Goal: Task Accomplishment & Management: Manage account settings

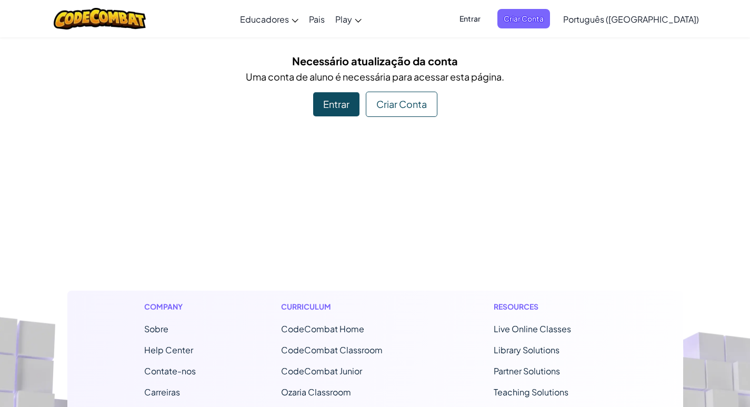
click at [333, 94] on div "Entrar" at bounding box center [336, 104] width 46 height 24
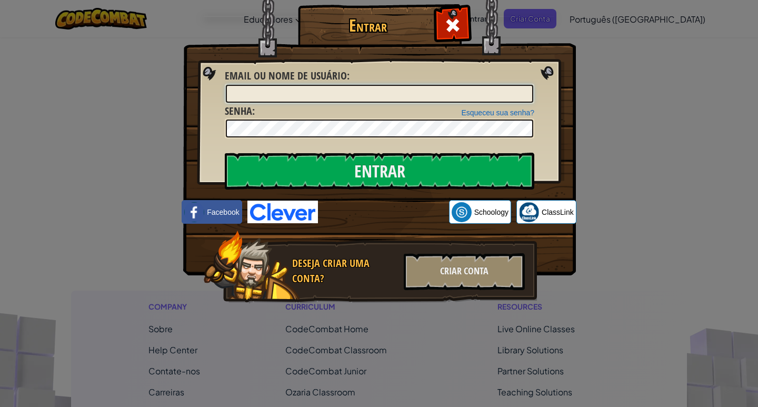
click at [370, 94] on input "Email ou nome de usuário :" at bounding box center [379, 94] width 307 height 18
click at [368, 101] on input "Email ou nome de usuário :" at bounding box center [379, 94] width 307 height 18
type input "[EMAIL_ADDRESS][DOMAIN_NAME]"
click at [225, 153] on input "Entrar" at bounding box center [379, 171] width 309 height 37
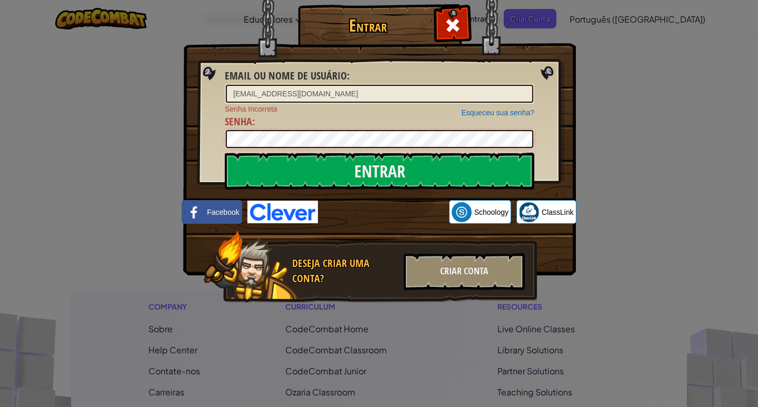
click at [225, 153] on input "Entrar" at bounding box center [379, 171] width 309 height 37
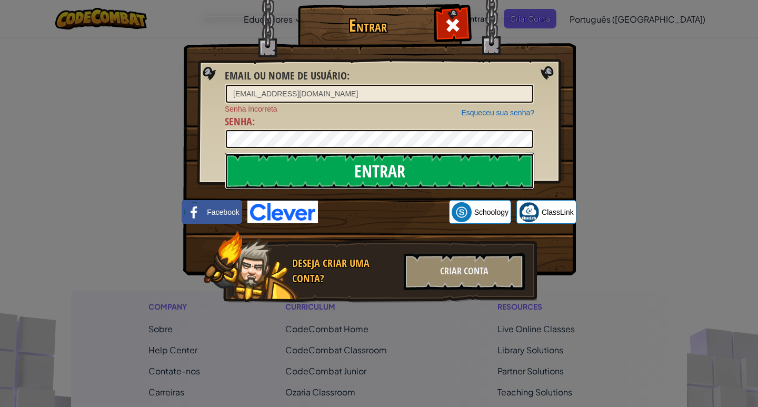
click at [353, 161] on input "Entrar" at bounding box center [379, 171] width 309 height 37
